Goal: Task Accomplishment & Management: Manage account settings

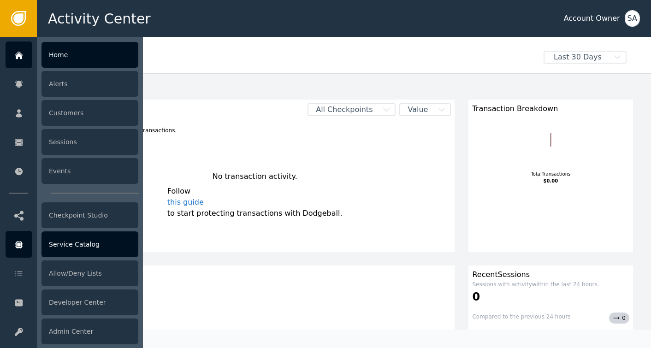
click at [66, 245] on div "Service Catalog" at bounding box center [90, 245] width 97 height 26
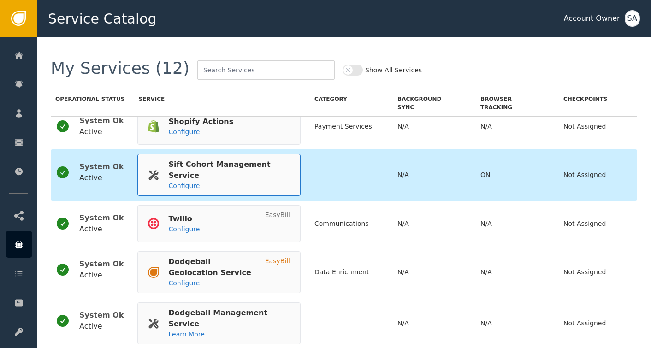
scroll to position [336, 0]
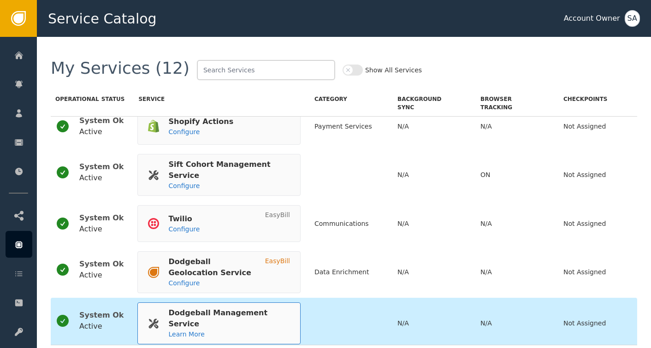
click at [203, 315] on div "Dodgeball Management Service" at bounding box center [224, 319] width 113 height 22
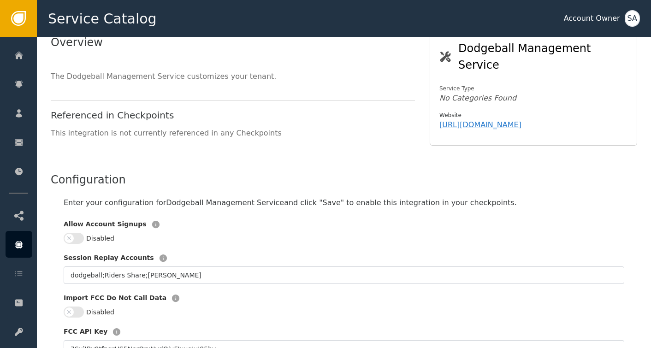
scroll to position [92, 0]
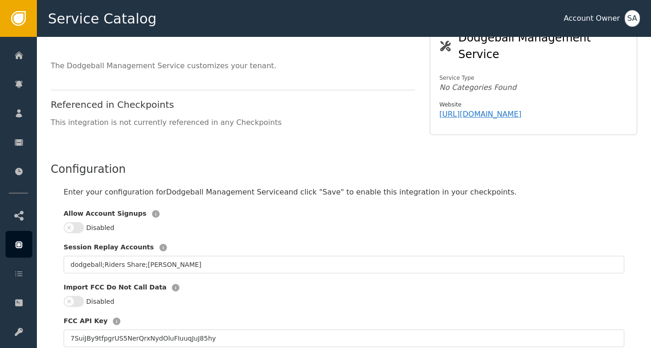
click at [81, 222] on button "Disabled" at bounding box center [74, 227] width 20 height 11
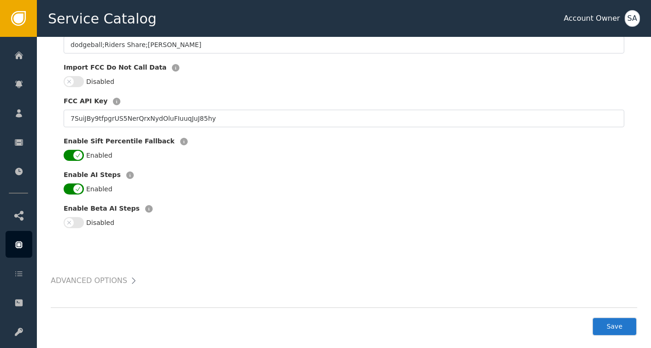
scroll to position [315, 0]
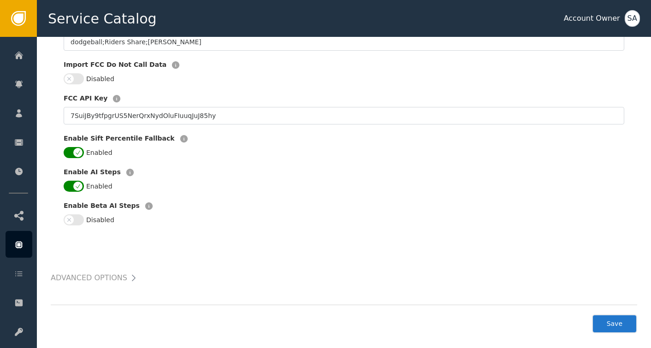
click at [621, 315] on button "Save" at bounding box center [614, 324] width 45 height 19
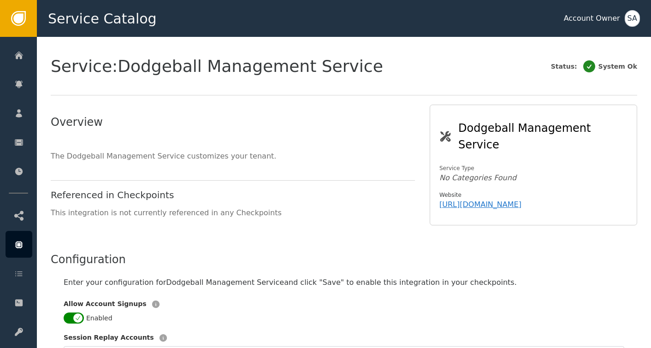
scroll to position [0, 0]
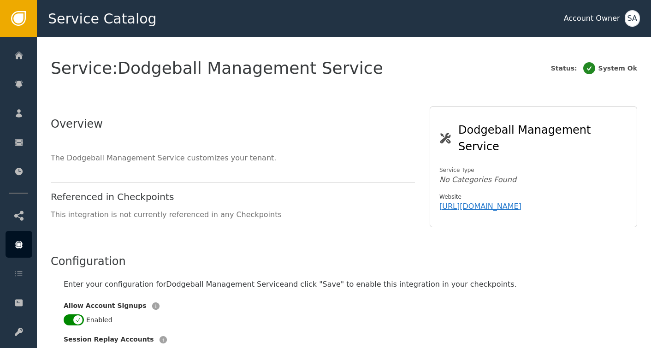
click at [633, 17] on div "SA" at bounding box center [632, 18] width 15 height 17
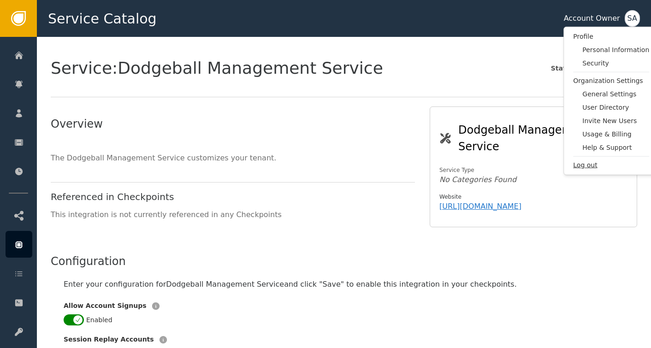
click at [587, 166] on span "Log out" at bounding box center [611, 166] width 76 height 10
